Goal: Information Seeking & Learning: Learn about a topic

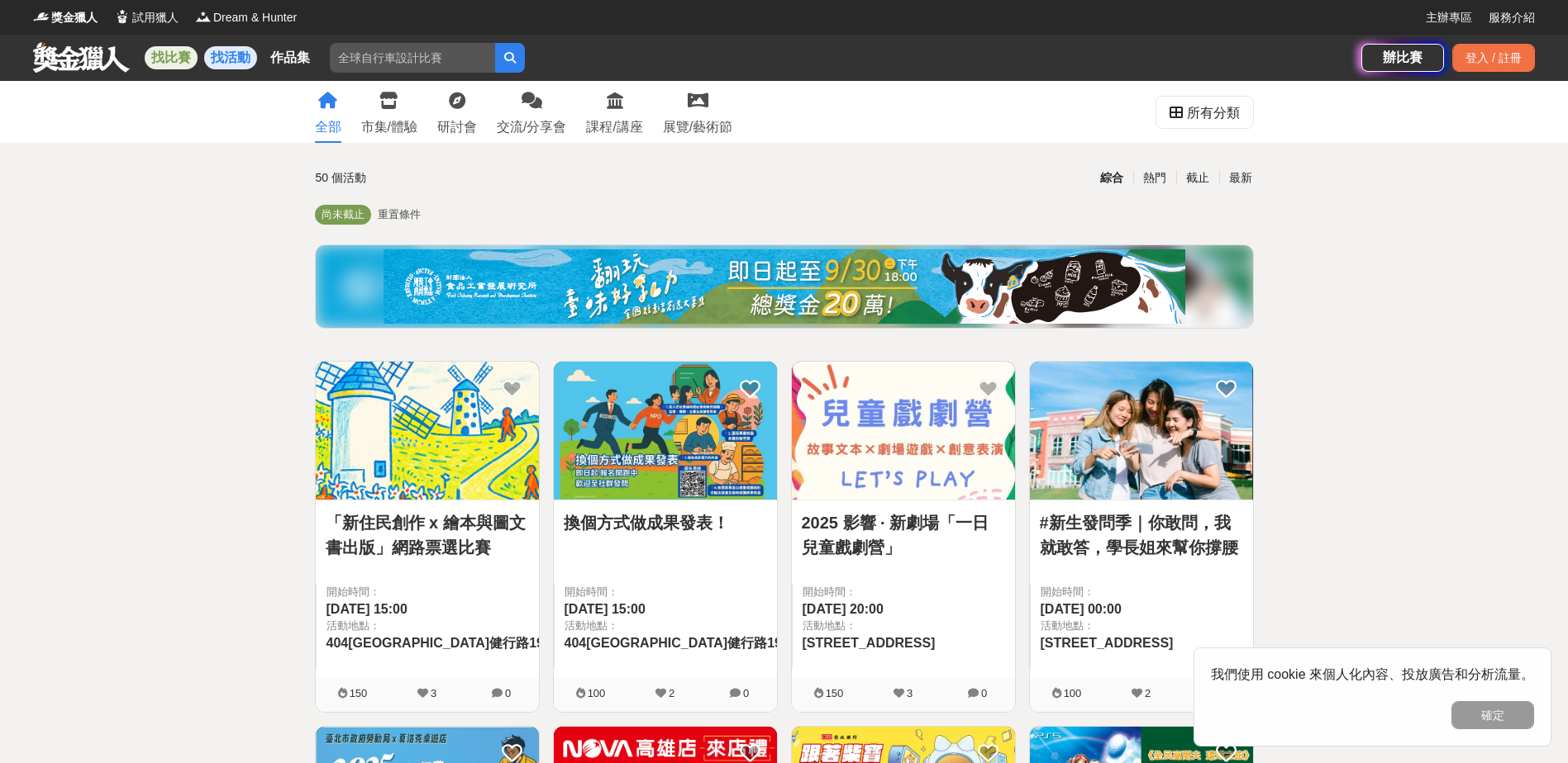
click at [168, 53] on link "找比賽" at bounding box center [171, 57] width 53 height 23
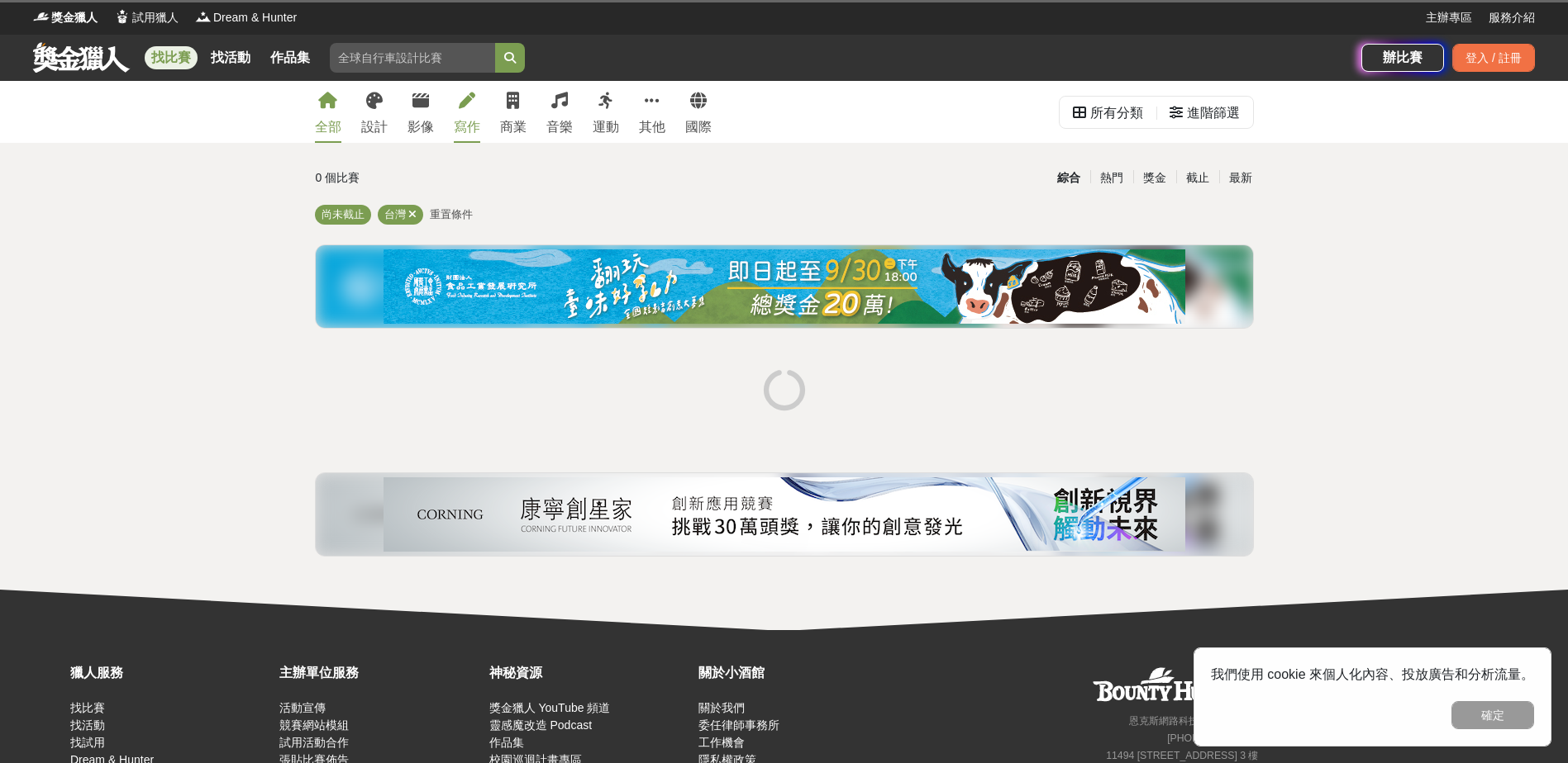
click at [458, 115] on link "寫作" at bounding box center [466, 112] width 27 height 62
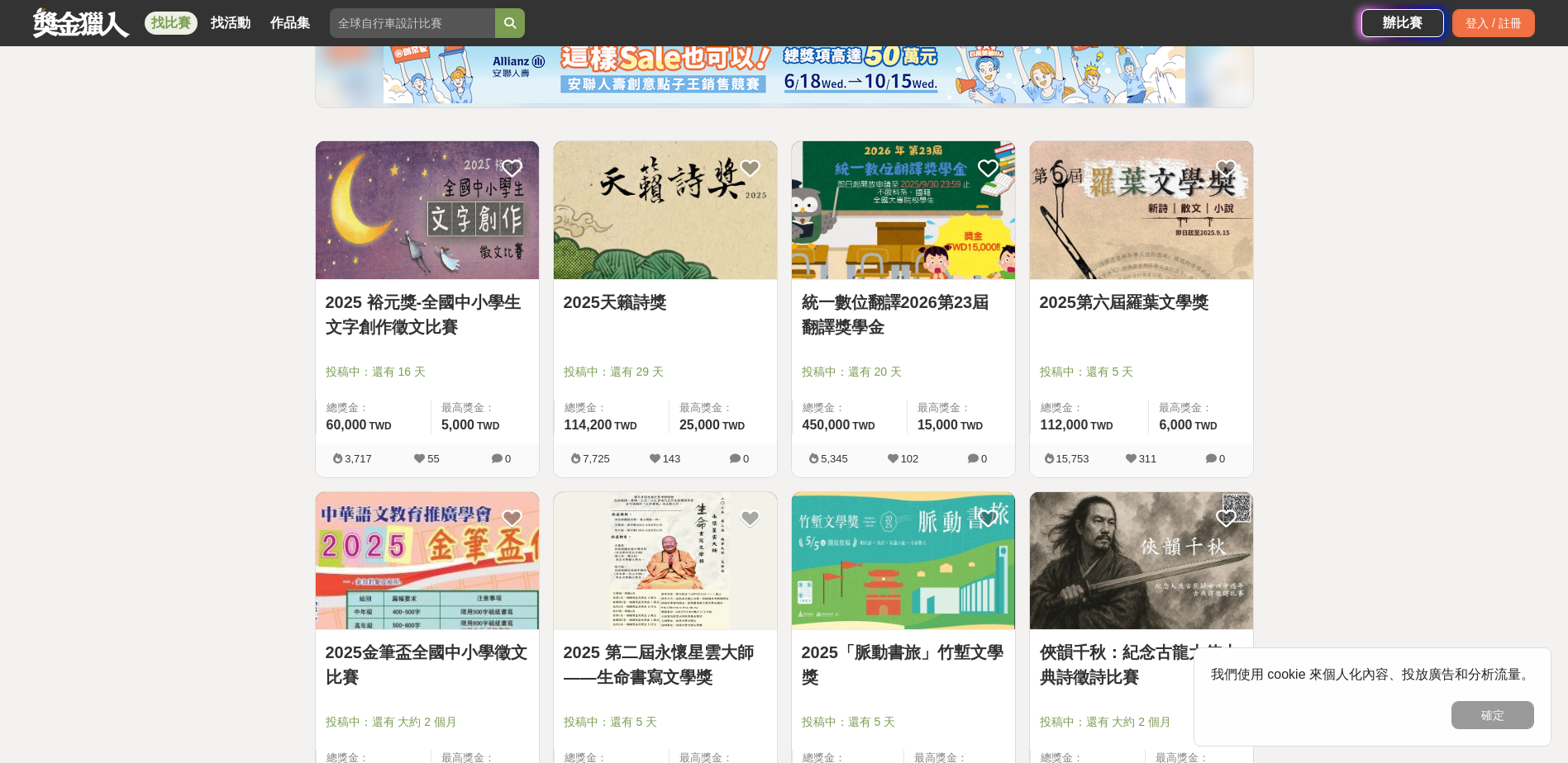
scroll to position [330, 0]
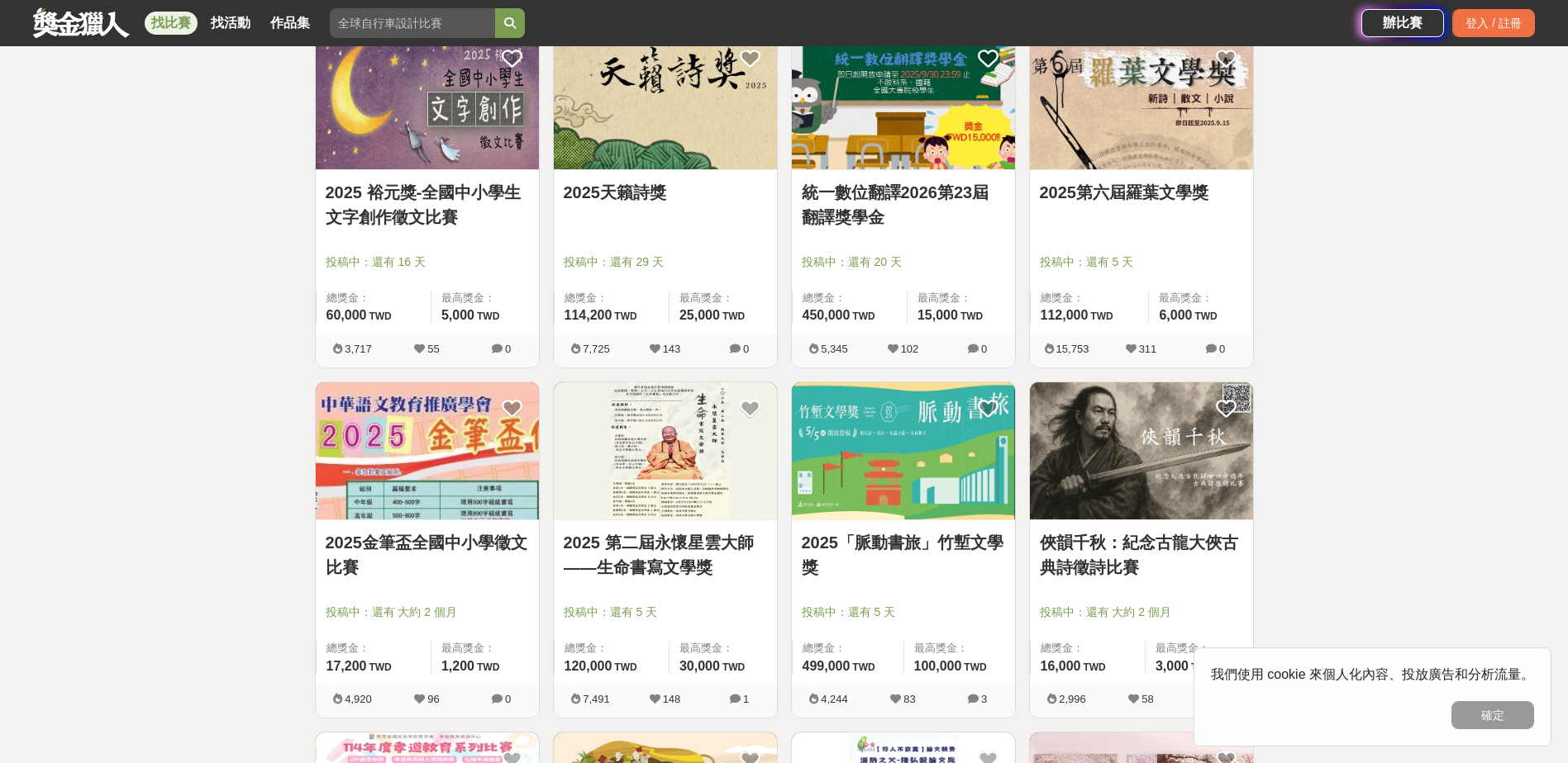
click at [1123, 197] on link "2025第六屆羅葉文學獎" at bounding box center [1142, 192] width 204 height 25
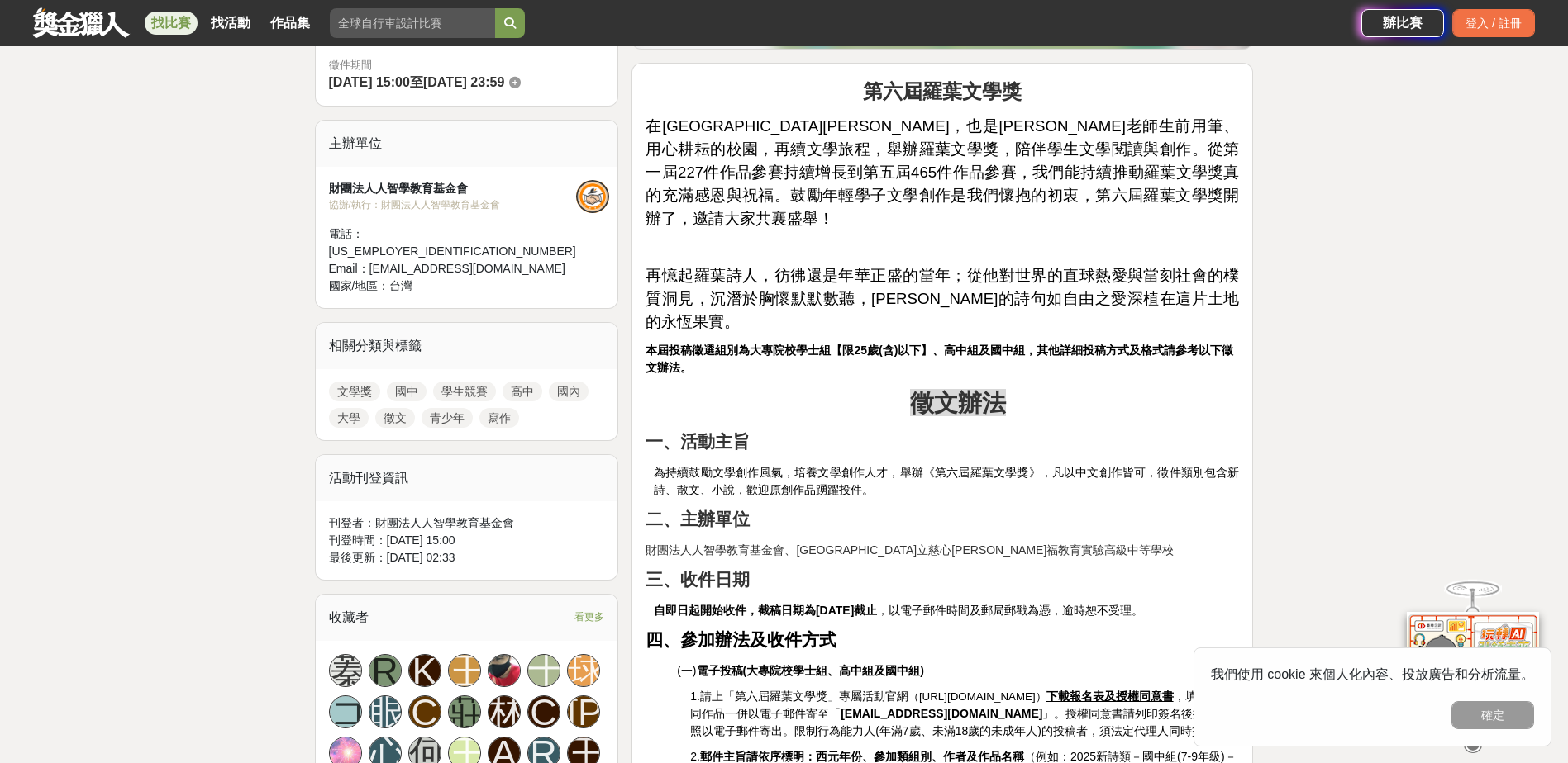
scroll to position [273, 0]
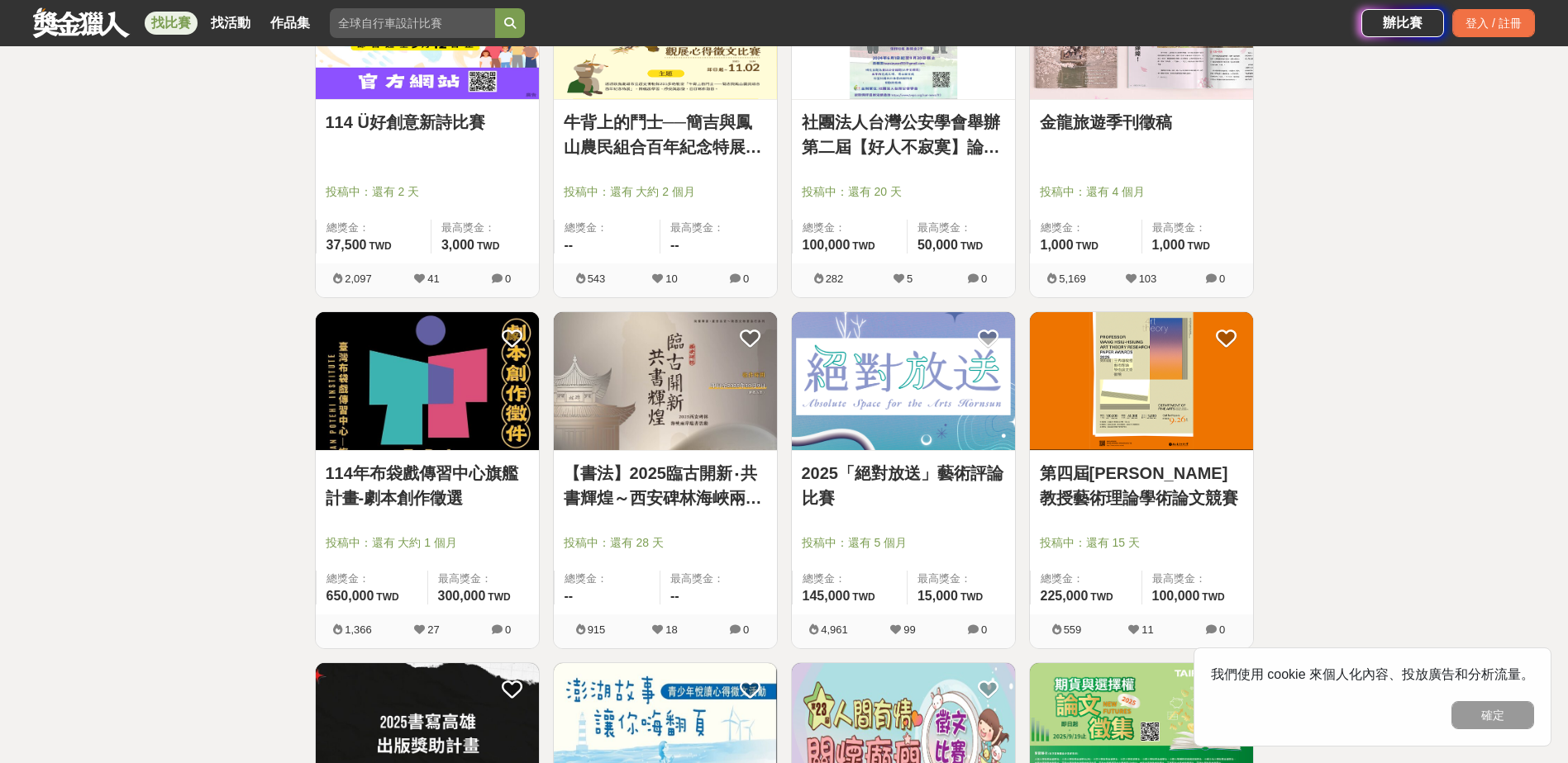
scroll to position [1542, 0]
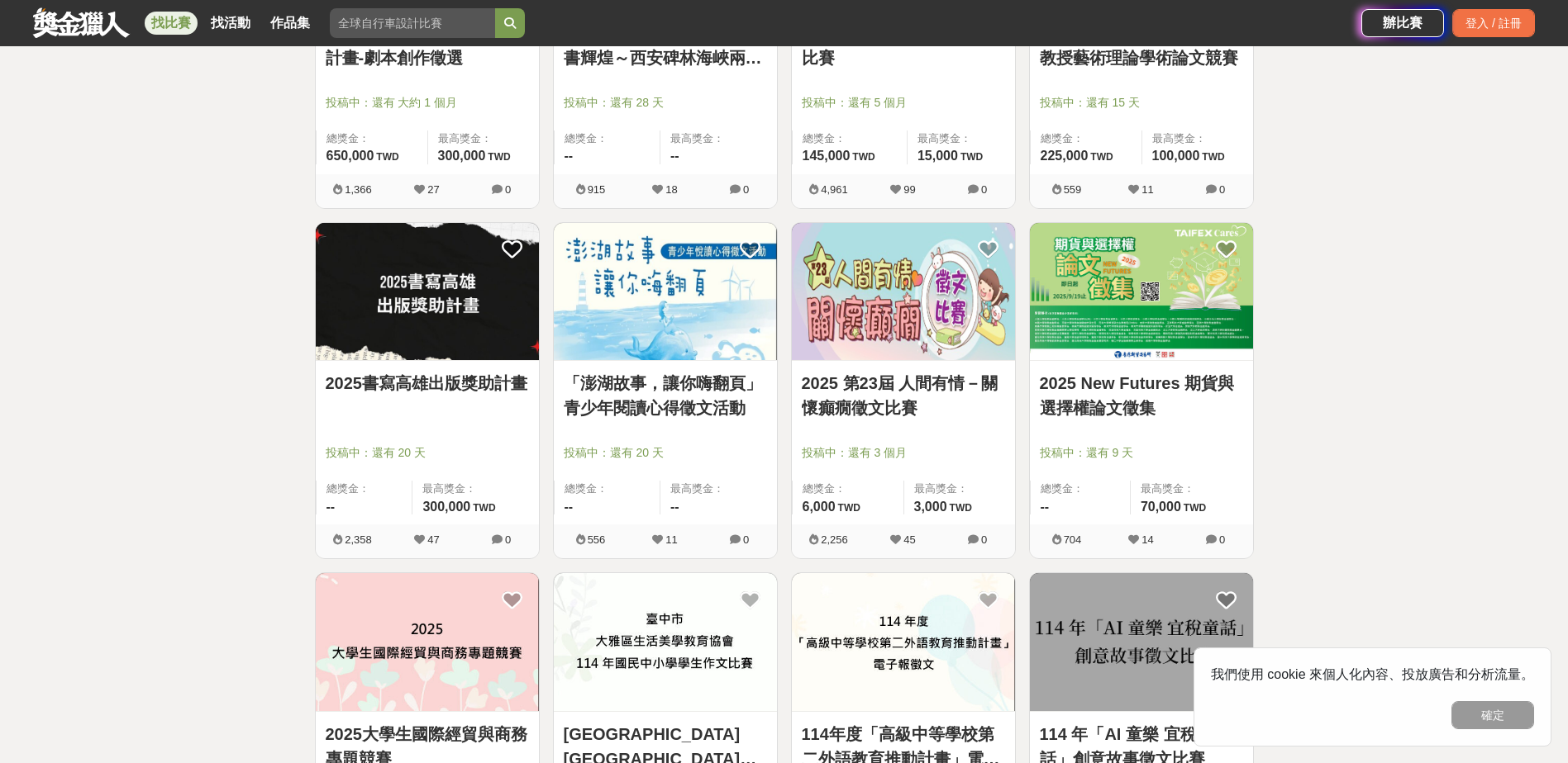
click at [852, 412] on link "2025 第23屆 人間有情－關懷癲癇徵文比賽" at bounding box center [904, 396] width 204 height 50
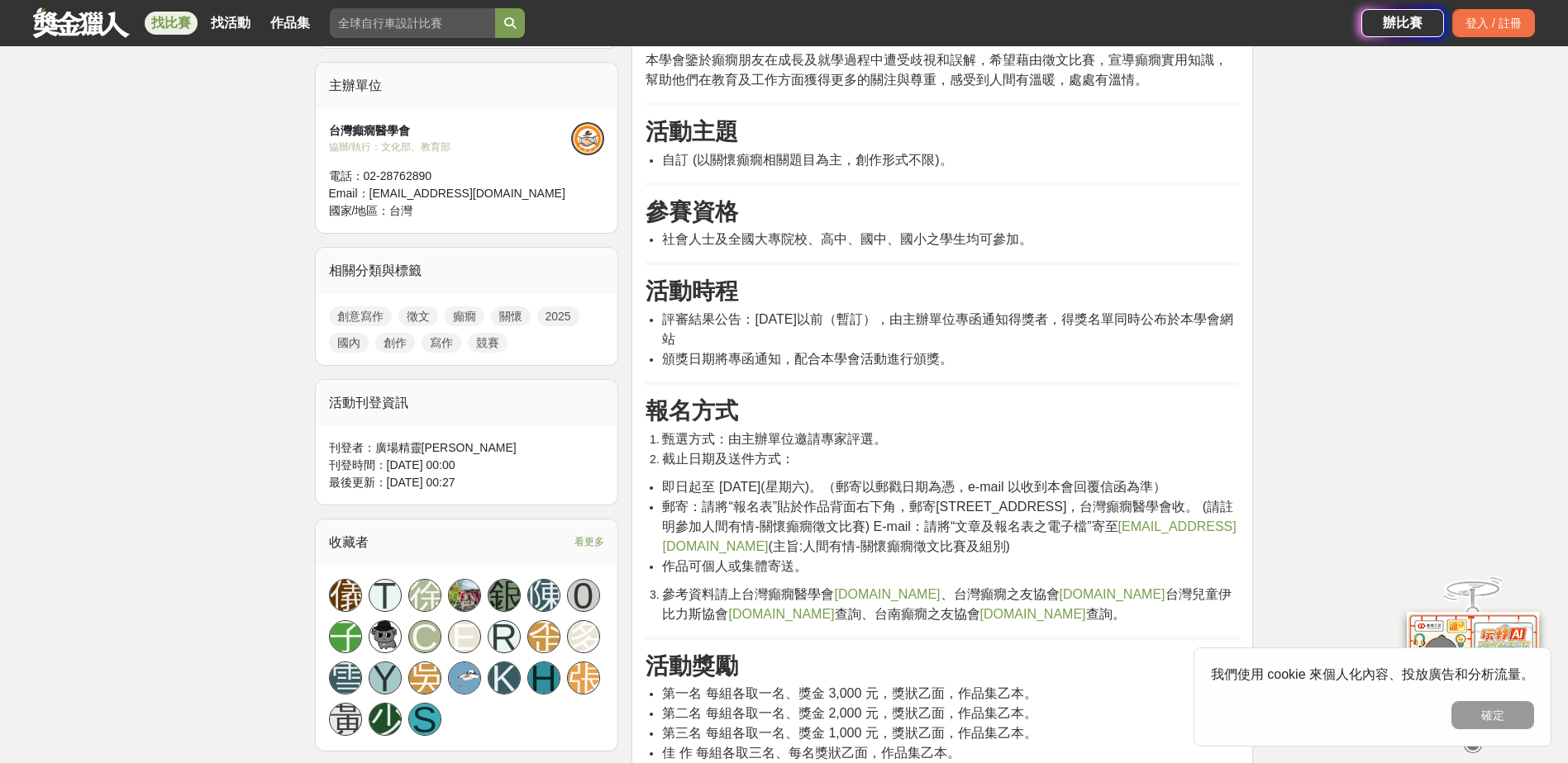
scroll to position [771, 0]
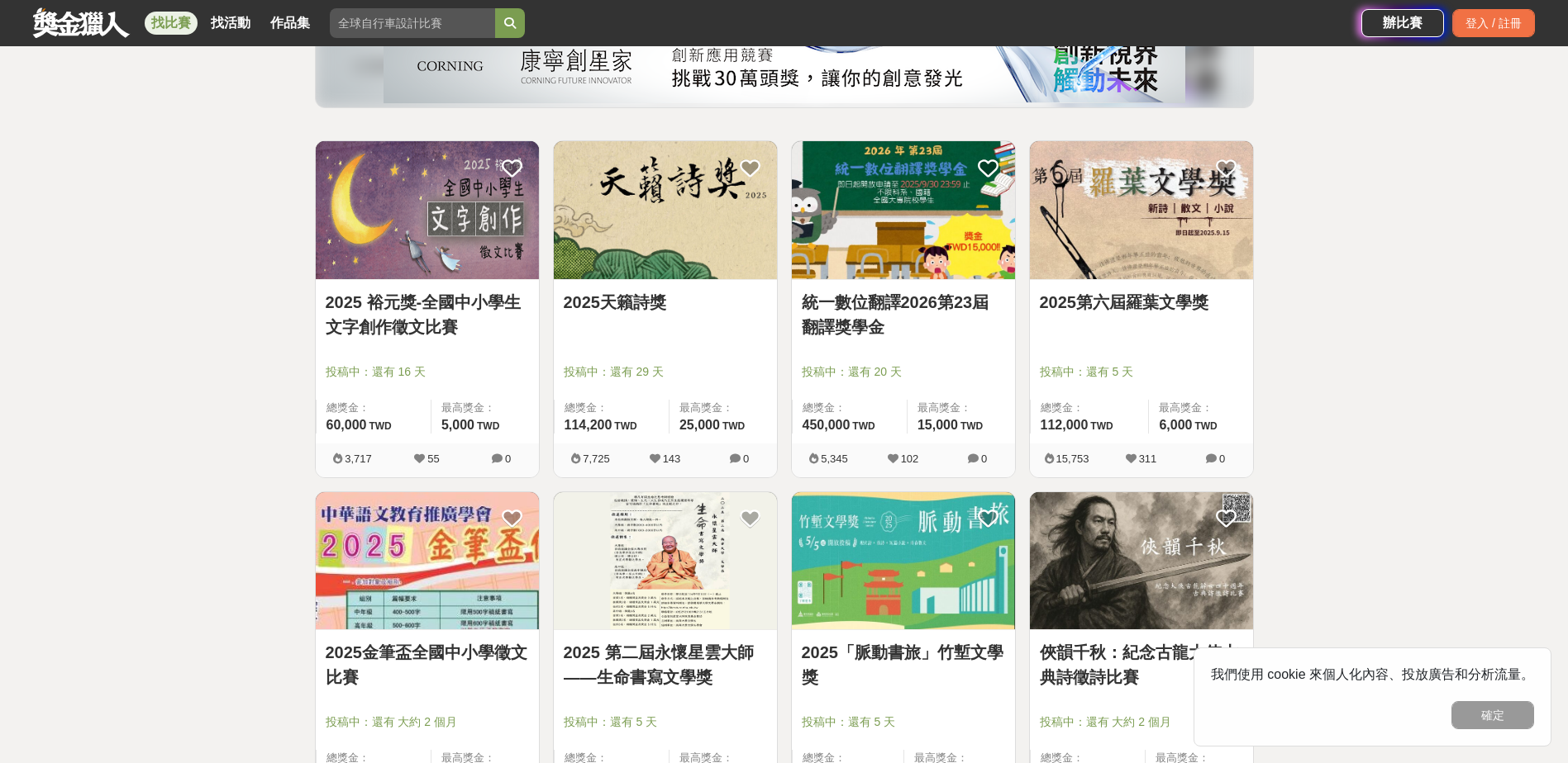
scroll to position [1, 0]
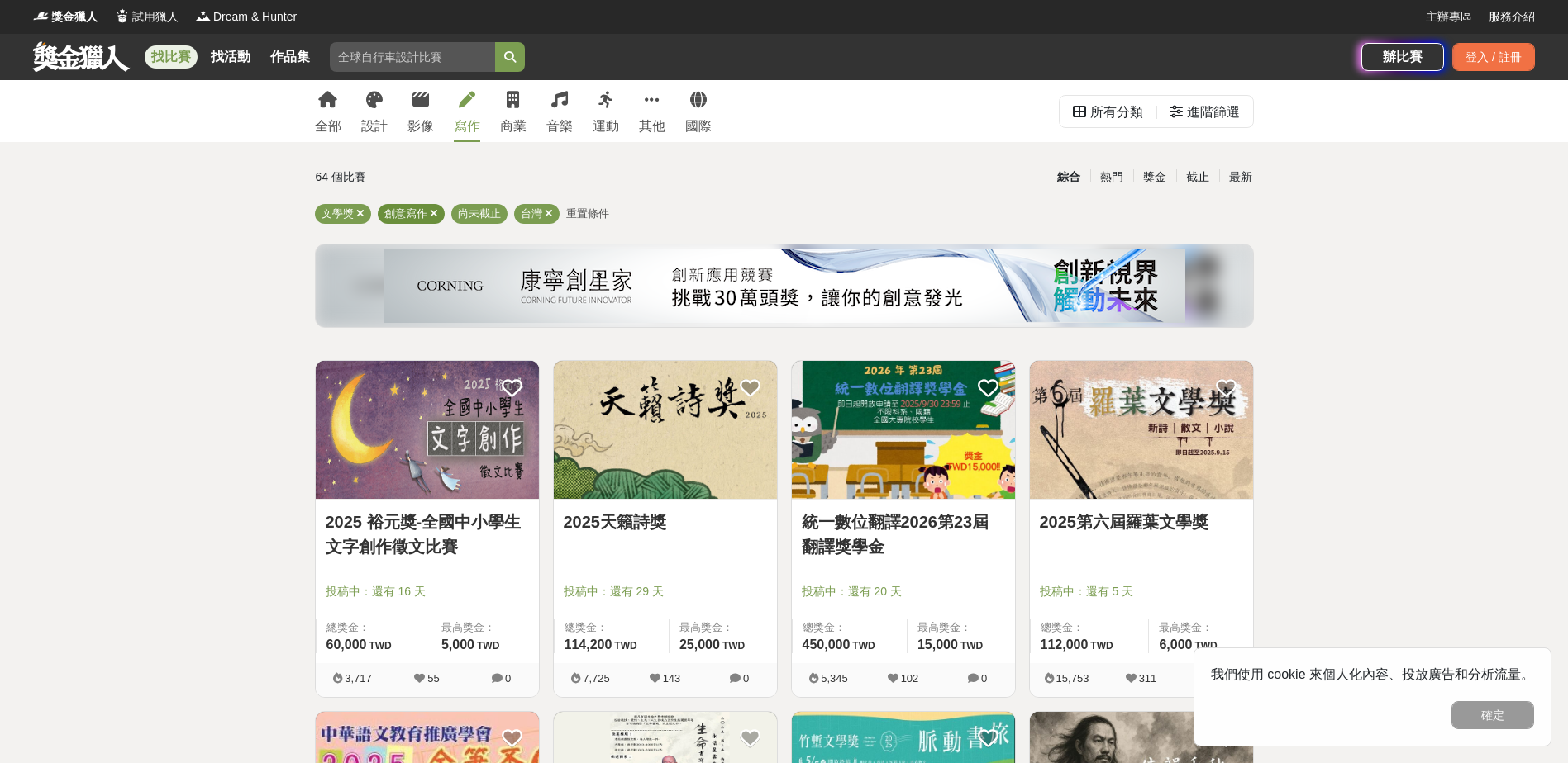
click at [432, 214] on icon at bounding box center [434, 213] width 9 height 11
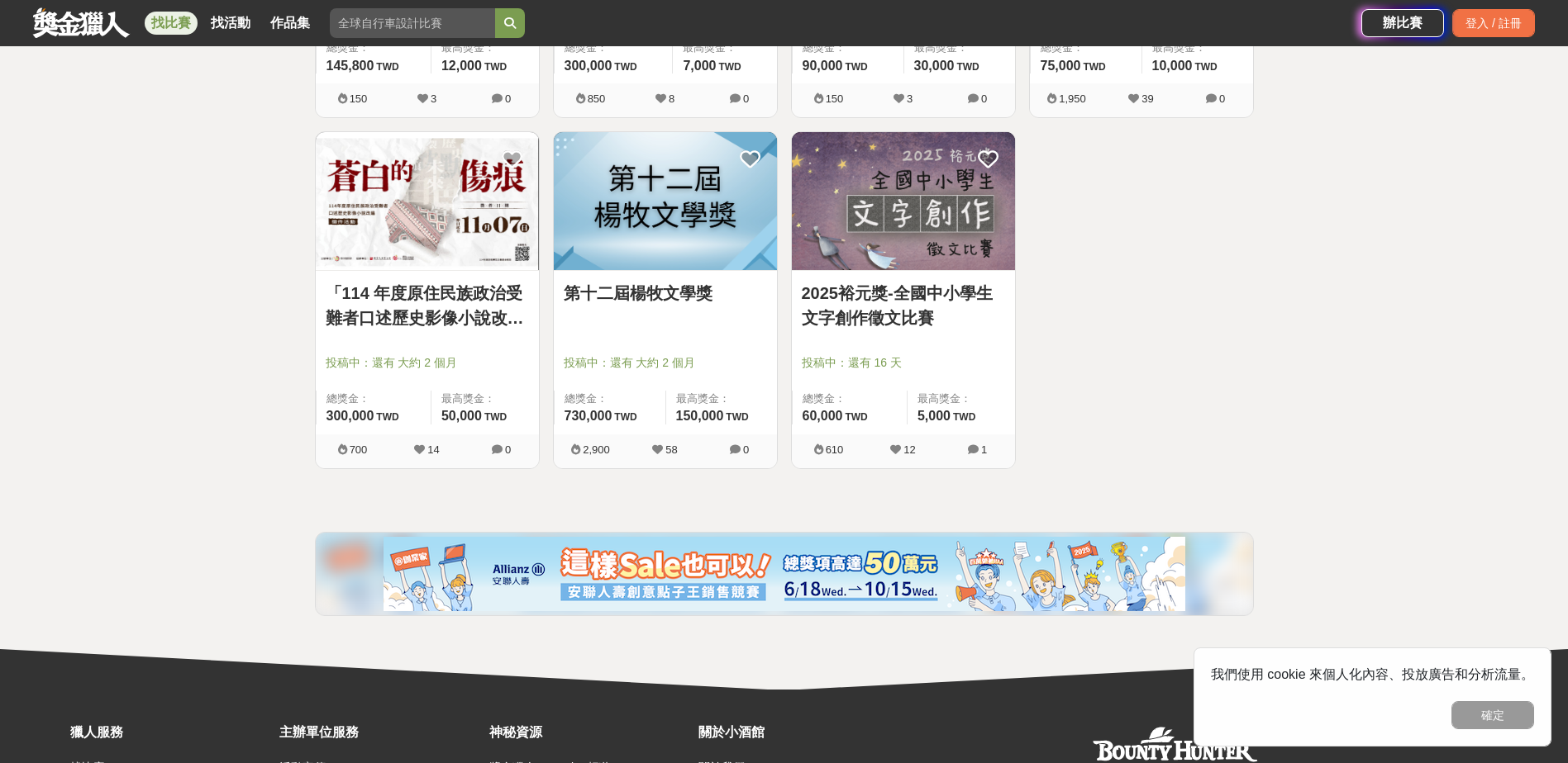
scroll to position [2093, 0]
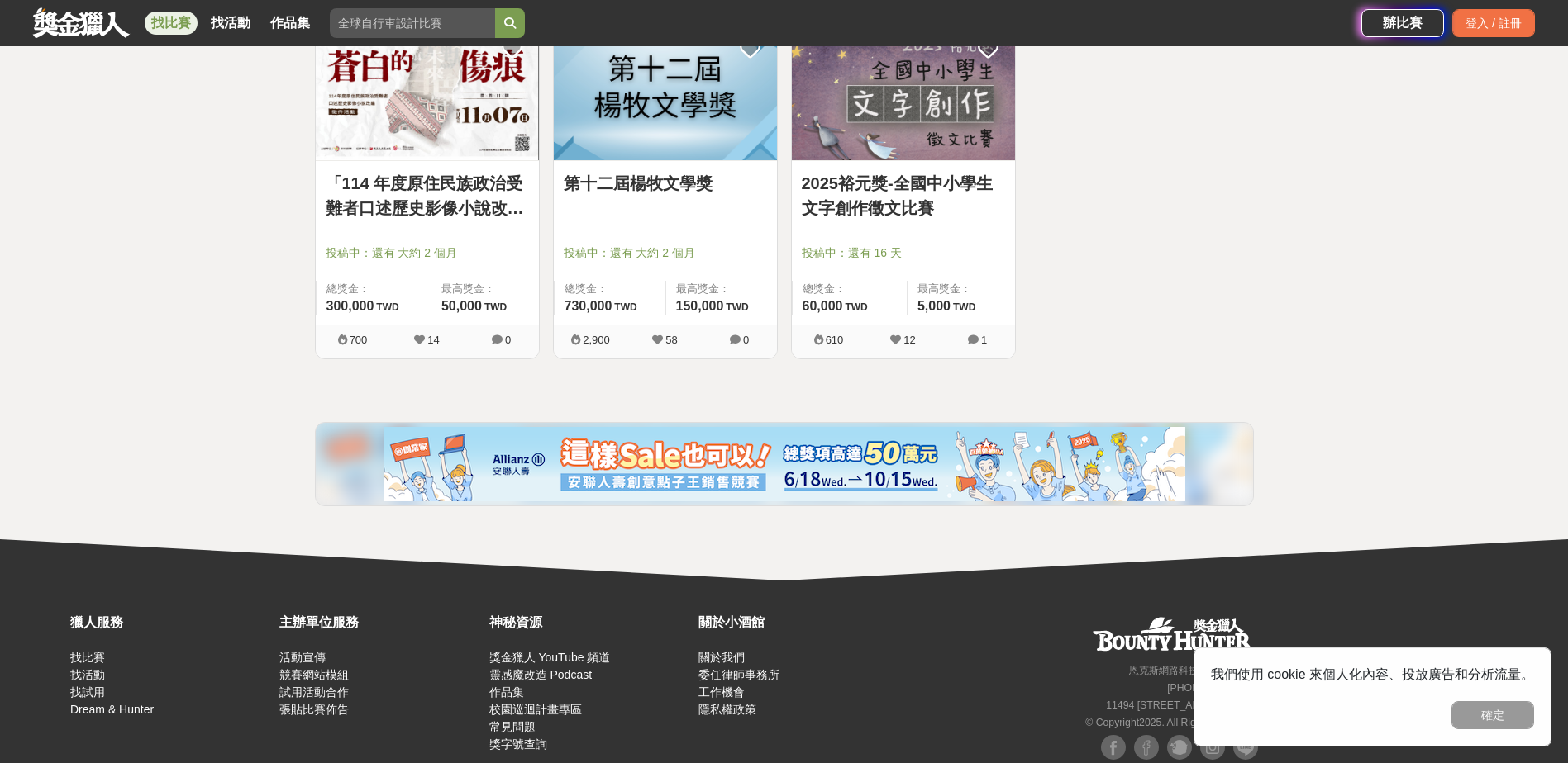
click at [631, 192] on link "第十二屆楊牧文學獎" at bounding box center [666, 183] width 204 height 25
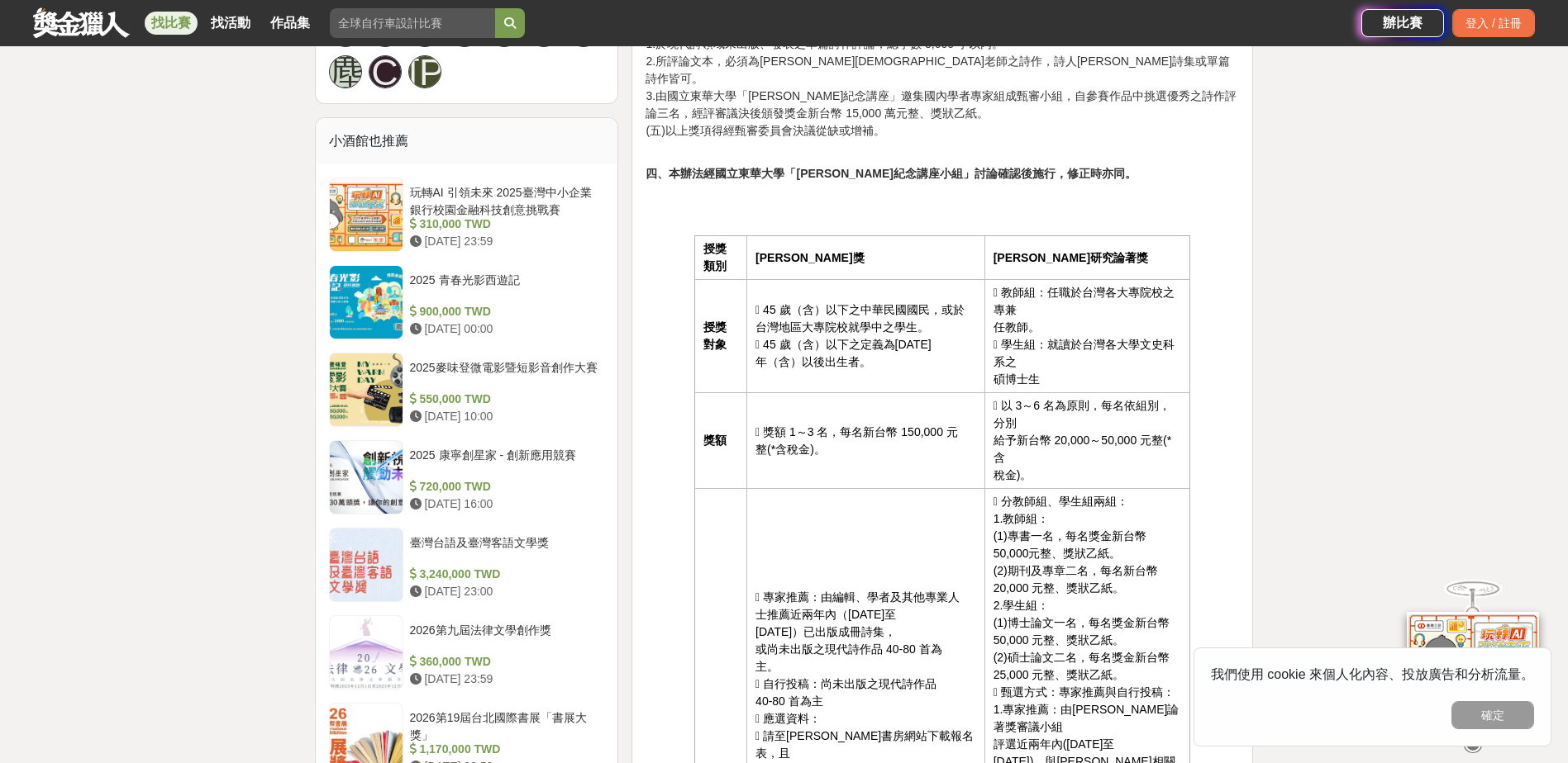
scroll to position [991, 0]
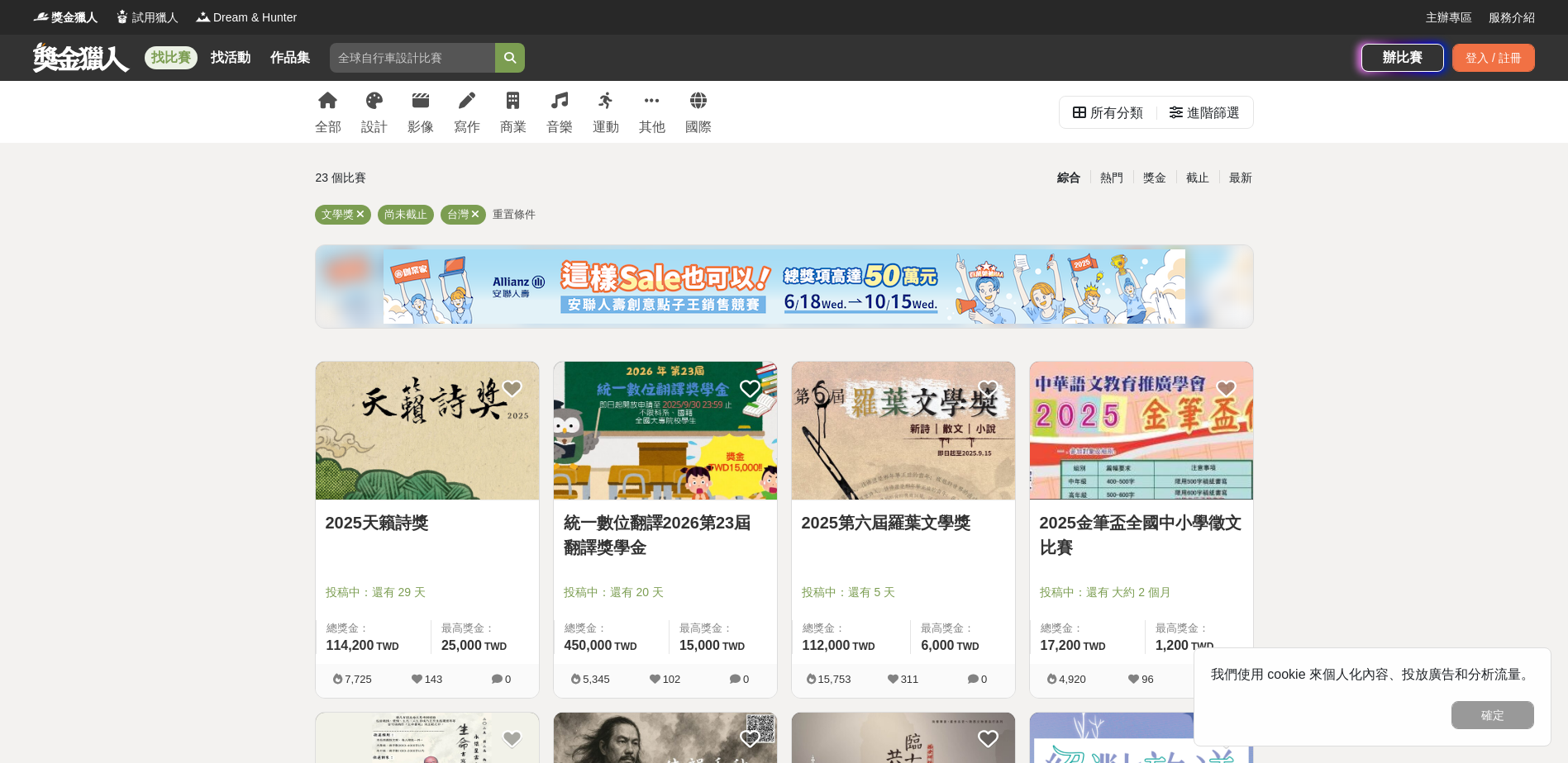
click at [1147, 177] on div "獎金" at bounding box center [1155, 178] width 43 height 29
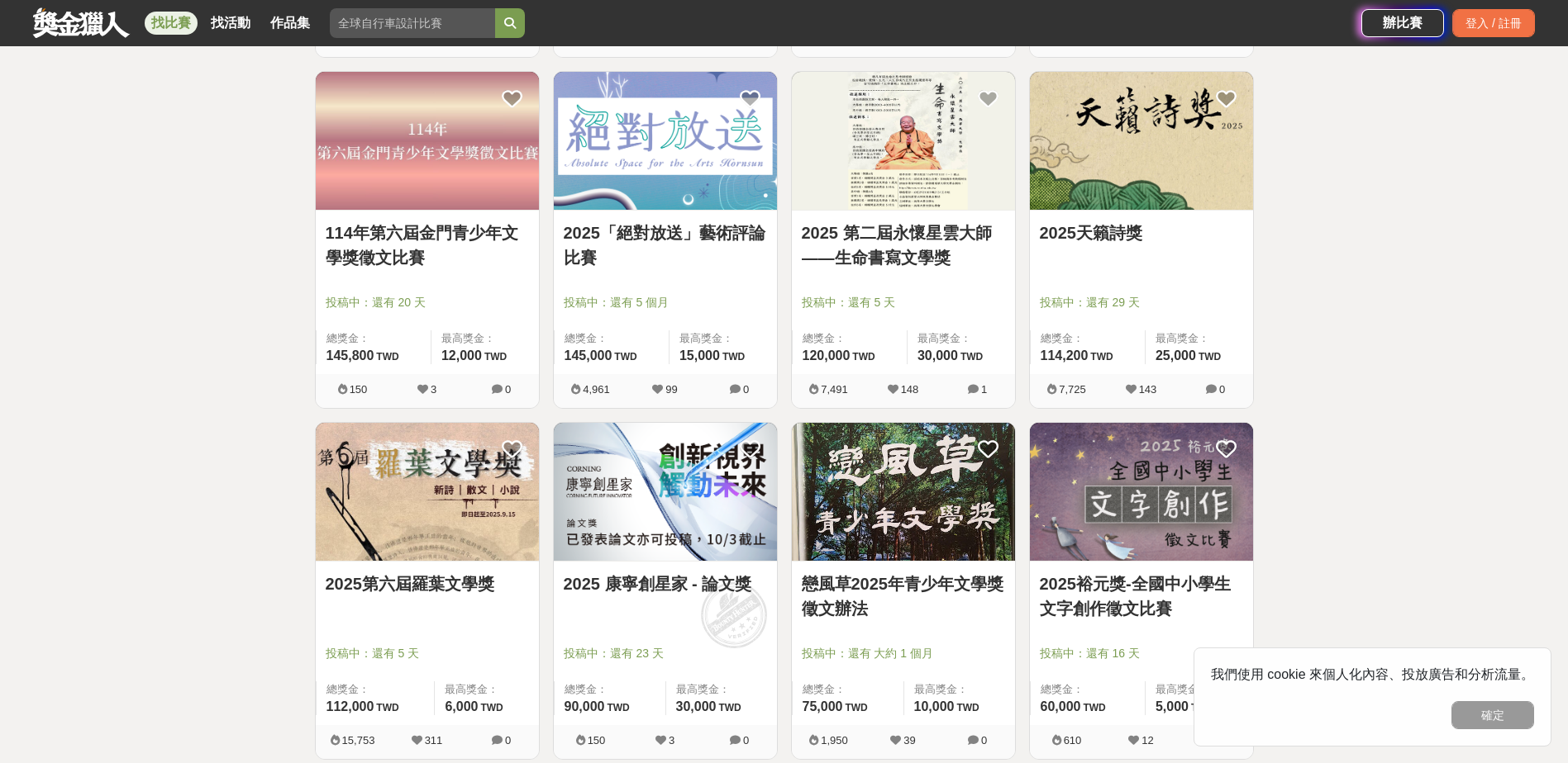
scroll to position [1322, 0]
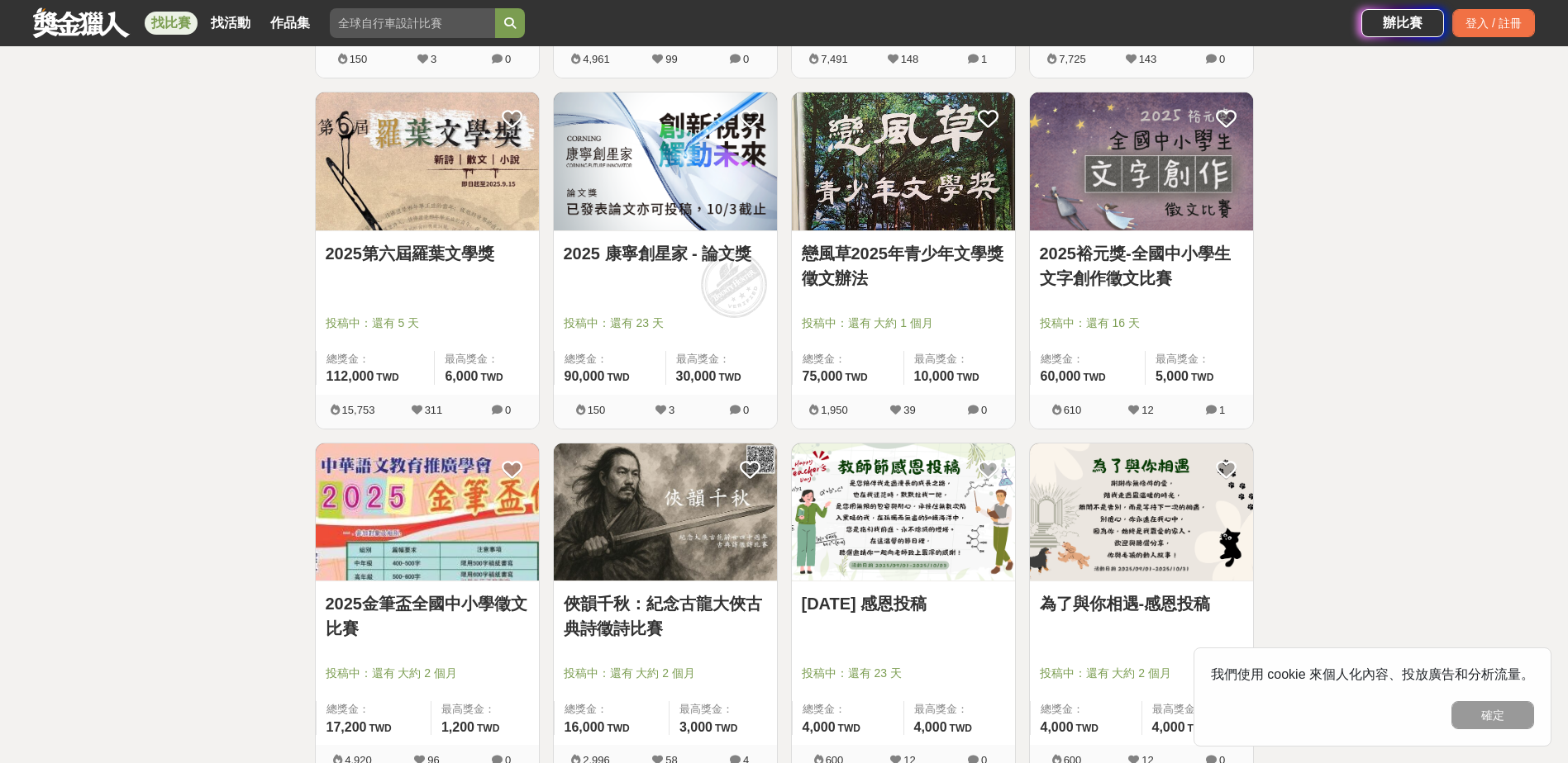
click at [858, 269] on link "戀風草2025年青少年文學獎徵文辦法" at bounding box center [904, 266] width 204 height 50
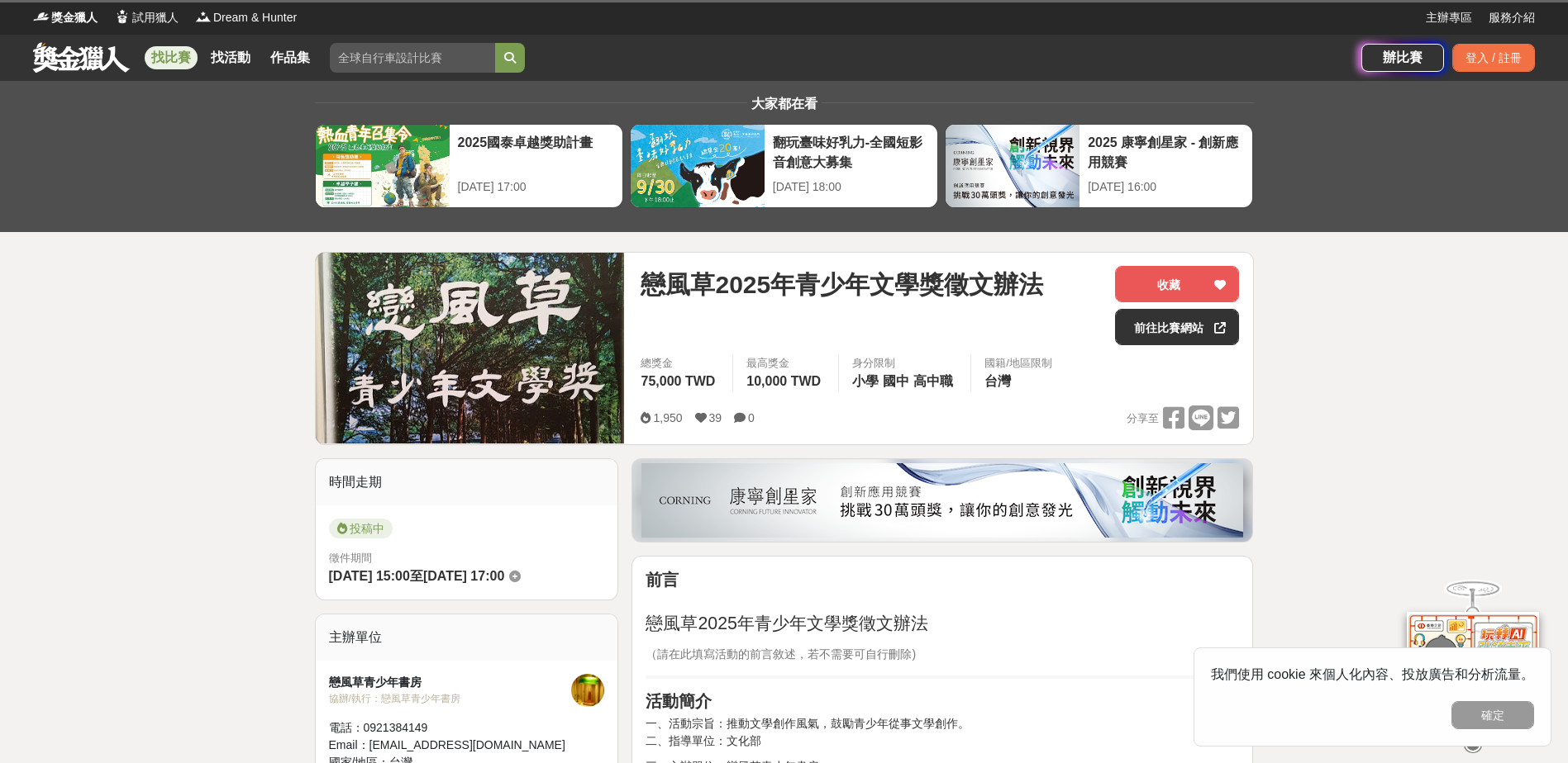
scroll to position [441, 0]
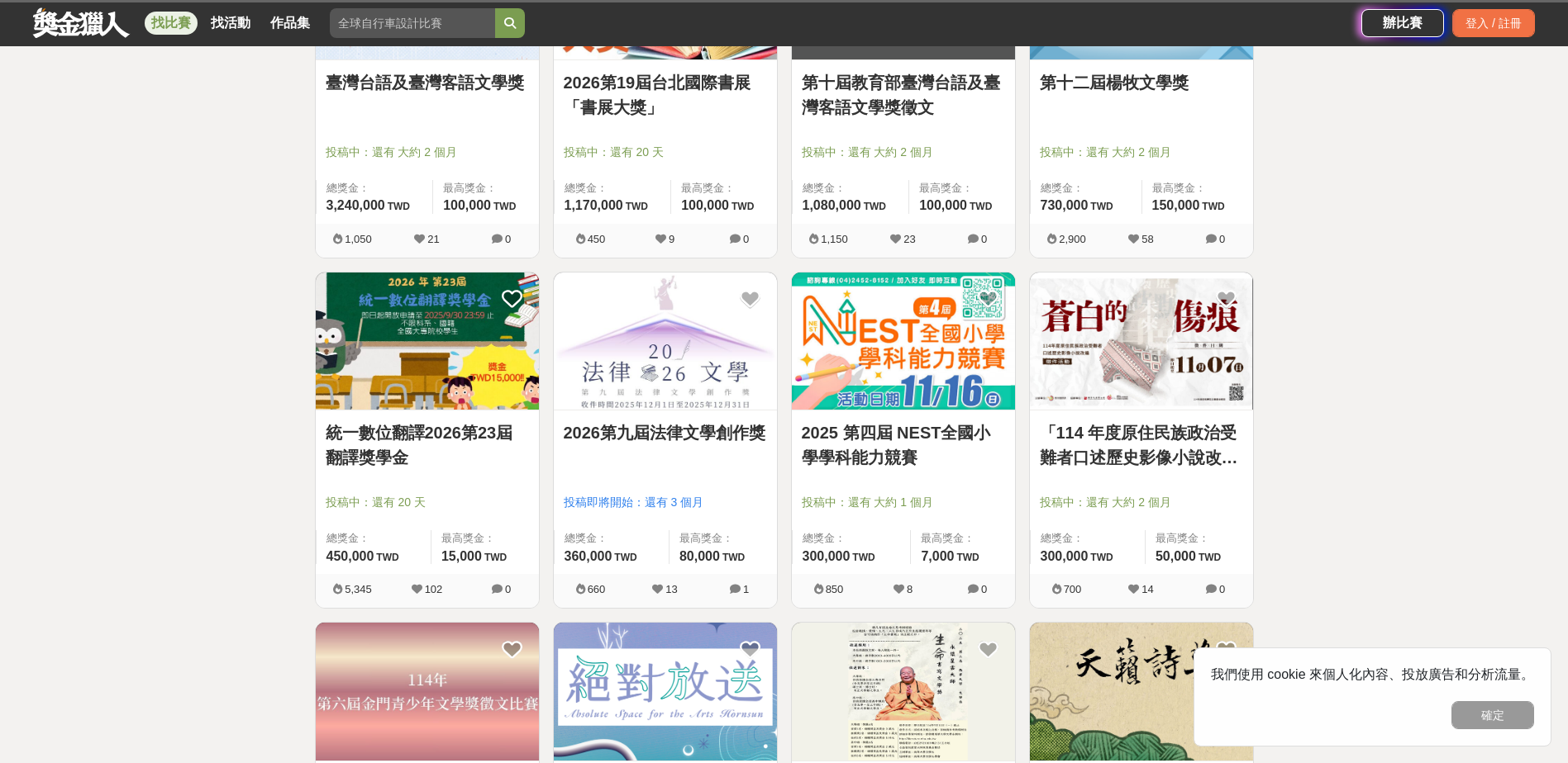
scroll to position [1322, 0]
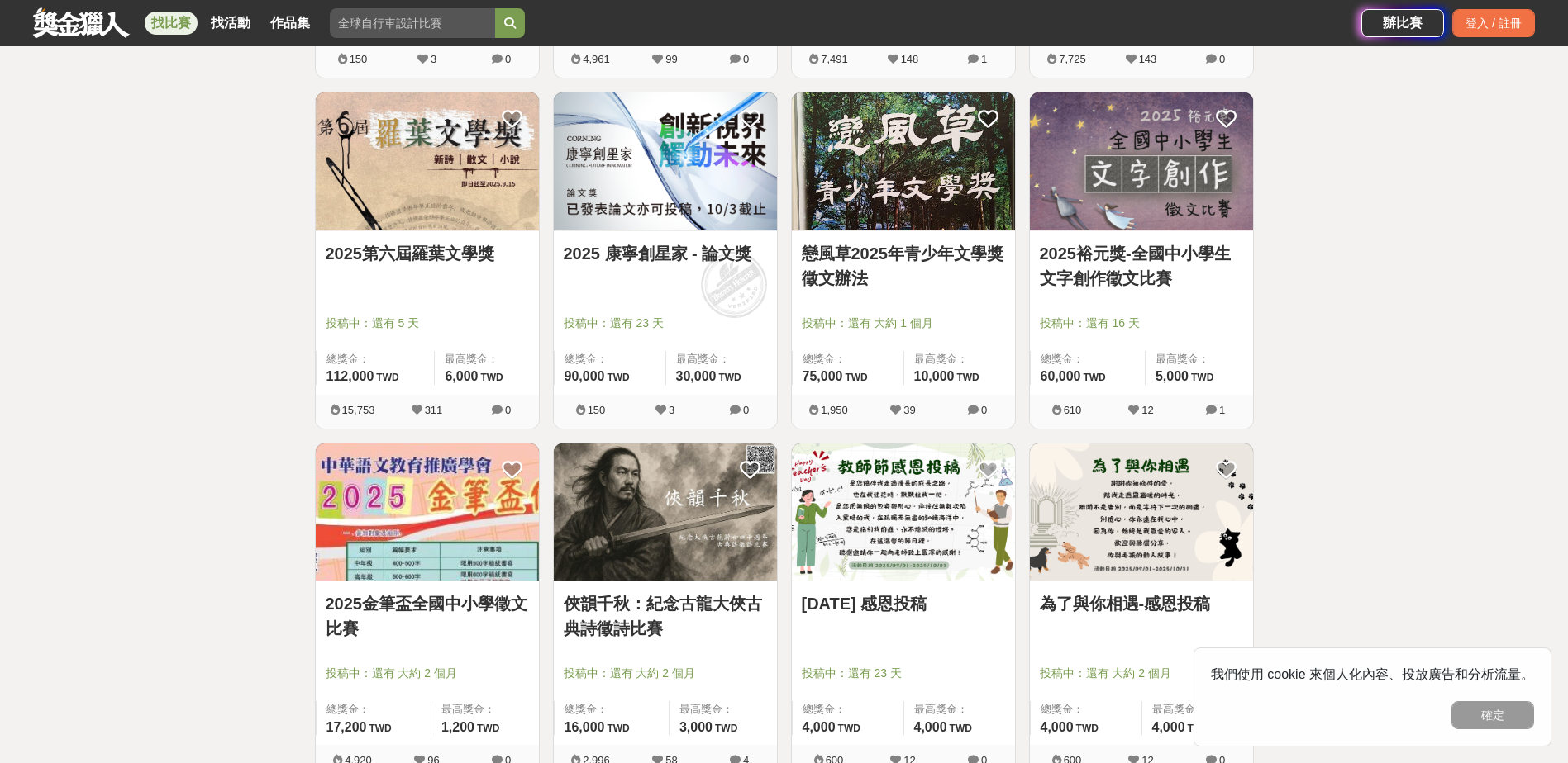
click at [453, 260] on link "2025第六屆羅葉文學獎" at bounding box center [428, 253] width 204 height 25
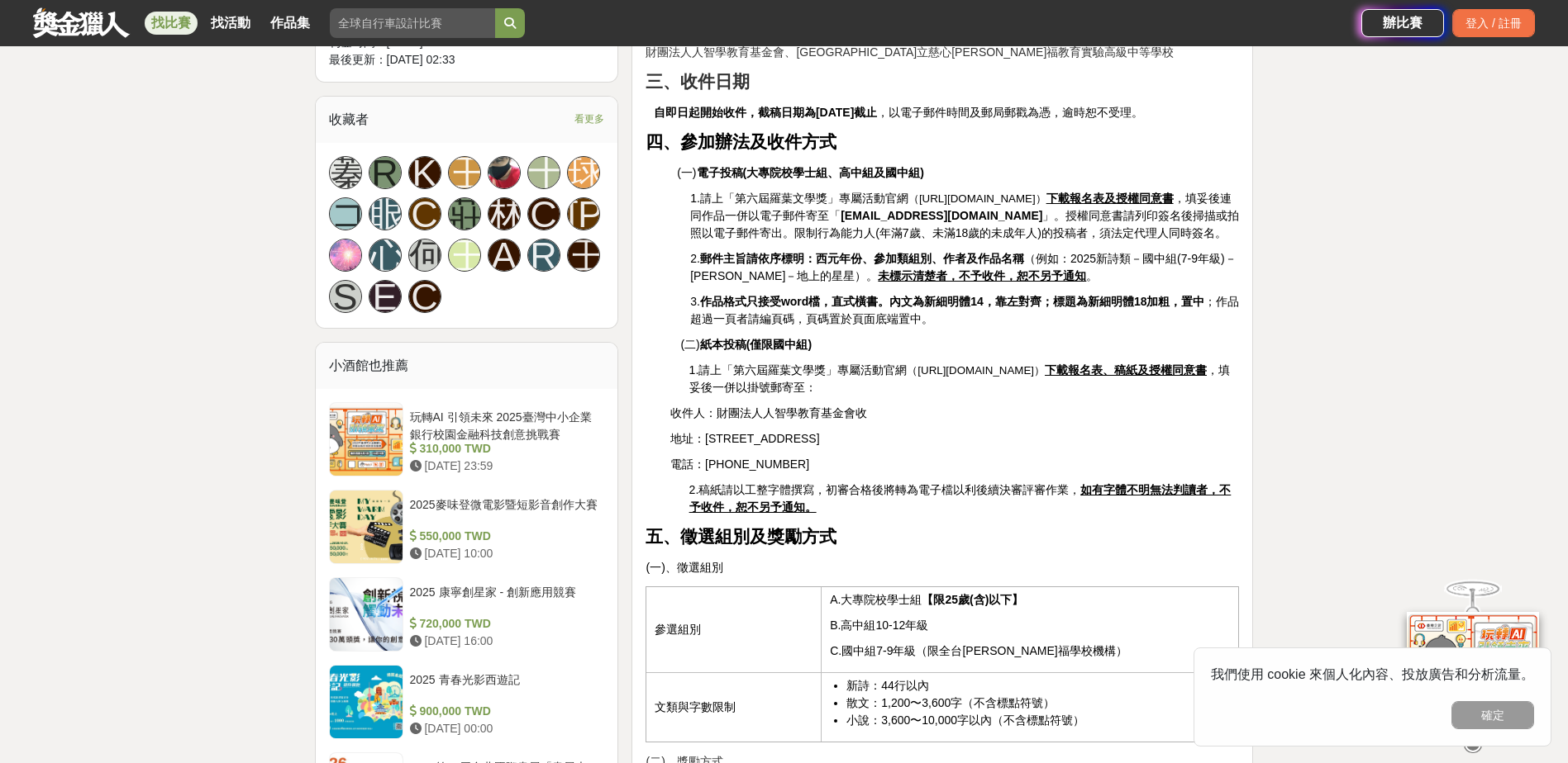
scroll to position [1212, 0]
